Goal: Task Accomplishment & Management: Manage account settings

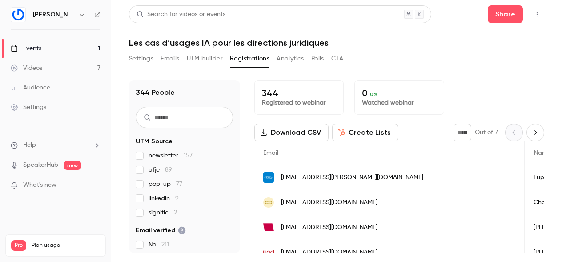
scroll to position [0, 685]
click at [167, 60] on button "Emails" at bounding box center [169, 59] width 19 height 14
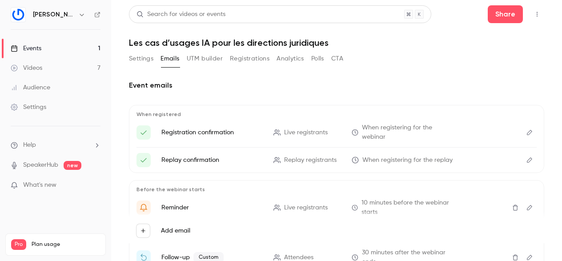
click at [144, 56] on button "Settings" at bounding box center [141, 59] width 24 height 14
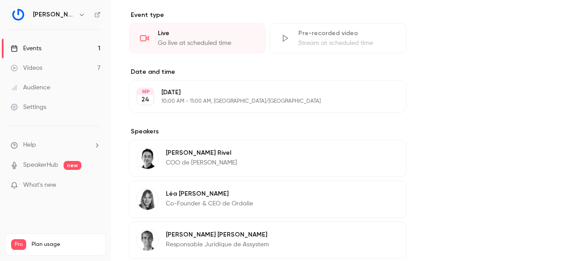
scroll to position [490, 0]
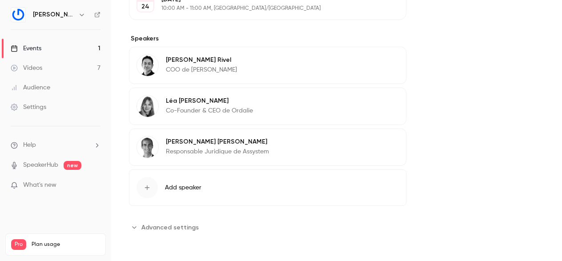
click at [157, 227] on span "Advanced settings" at bounding box center [169, 227] width 57 height 9
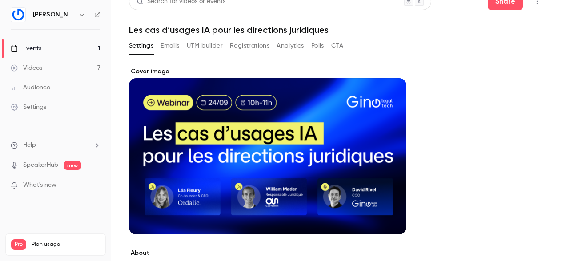
scroll to position [0, 0]
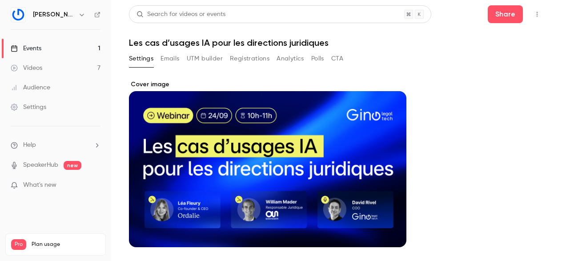
click at [254, 55] on button "Registrations" at bounding box center [250, 59] width 40 height 14
